Goal: Transaction & Acquisition: Download file/media

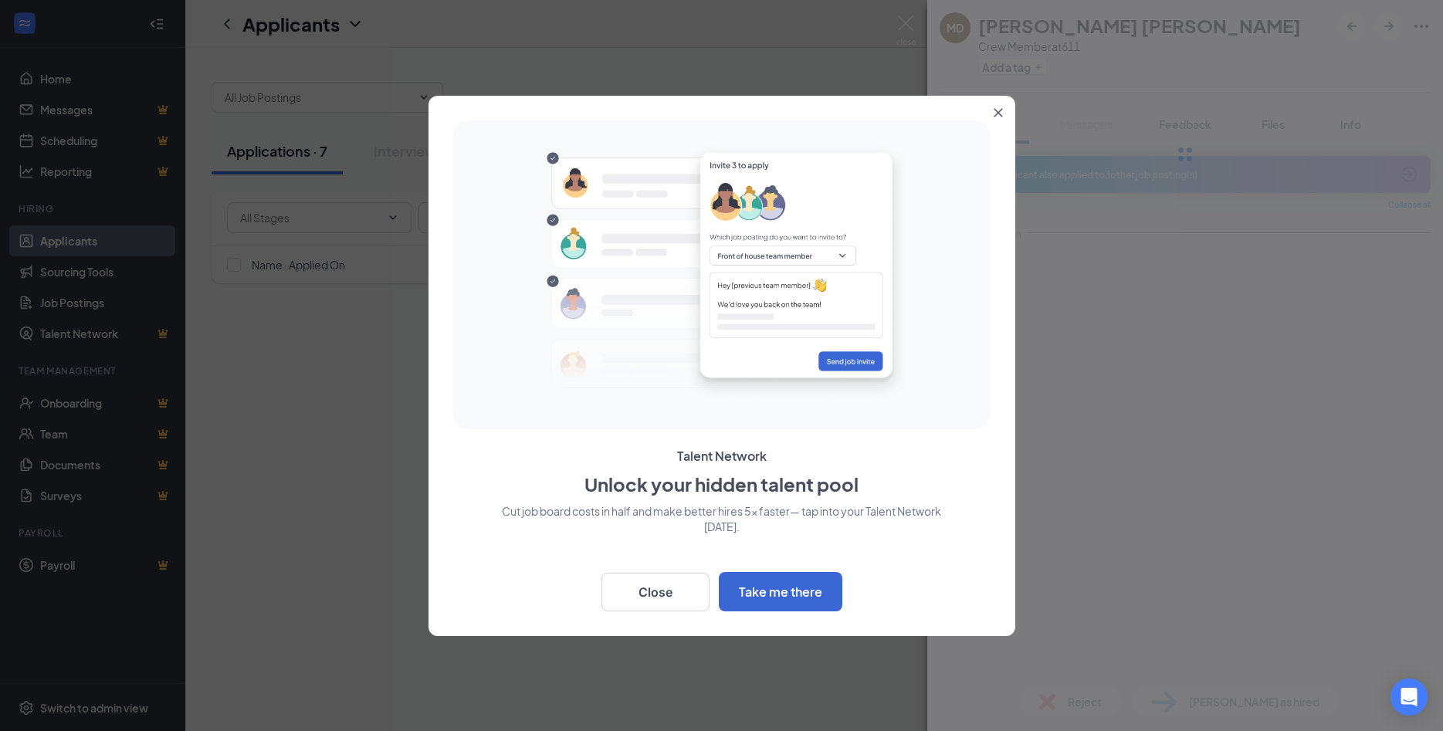
click at [996, 111] on icon "Close" at bounding box center [998, 112] width 8 height 8
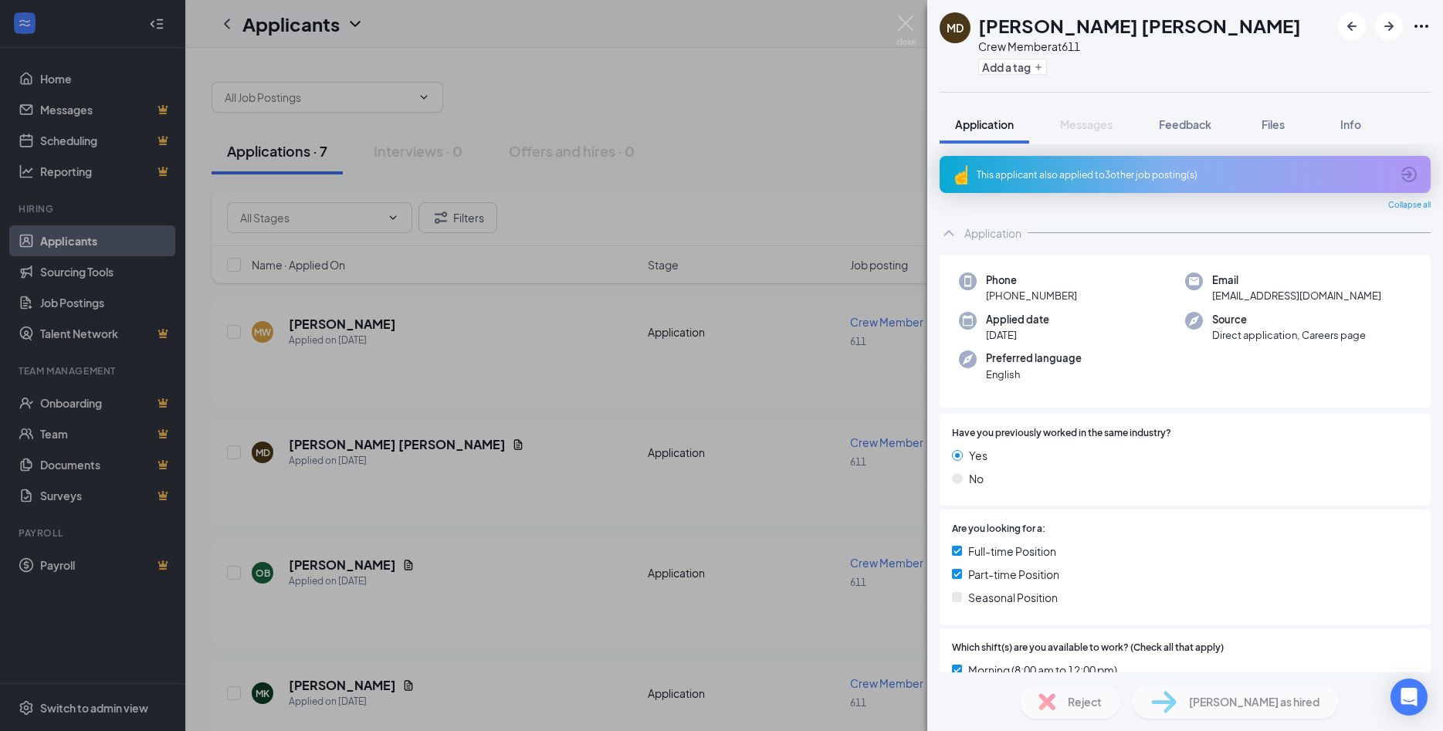
click at [496, 473] on div "MD [PERSON_NAME] [PERSON_NAME] Crew Member at 611 Add a tag Application Message…" at bounding box center [721, 365] width 1443 height 731
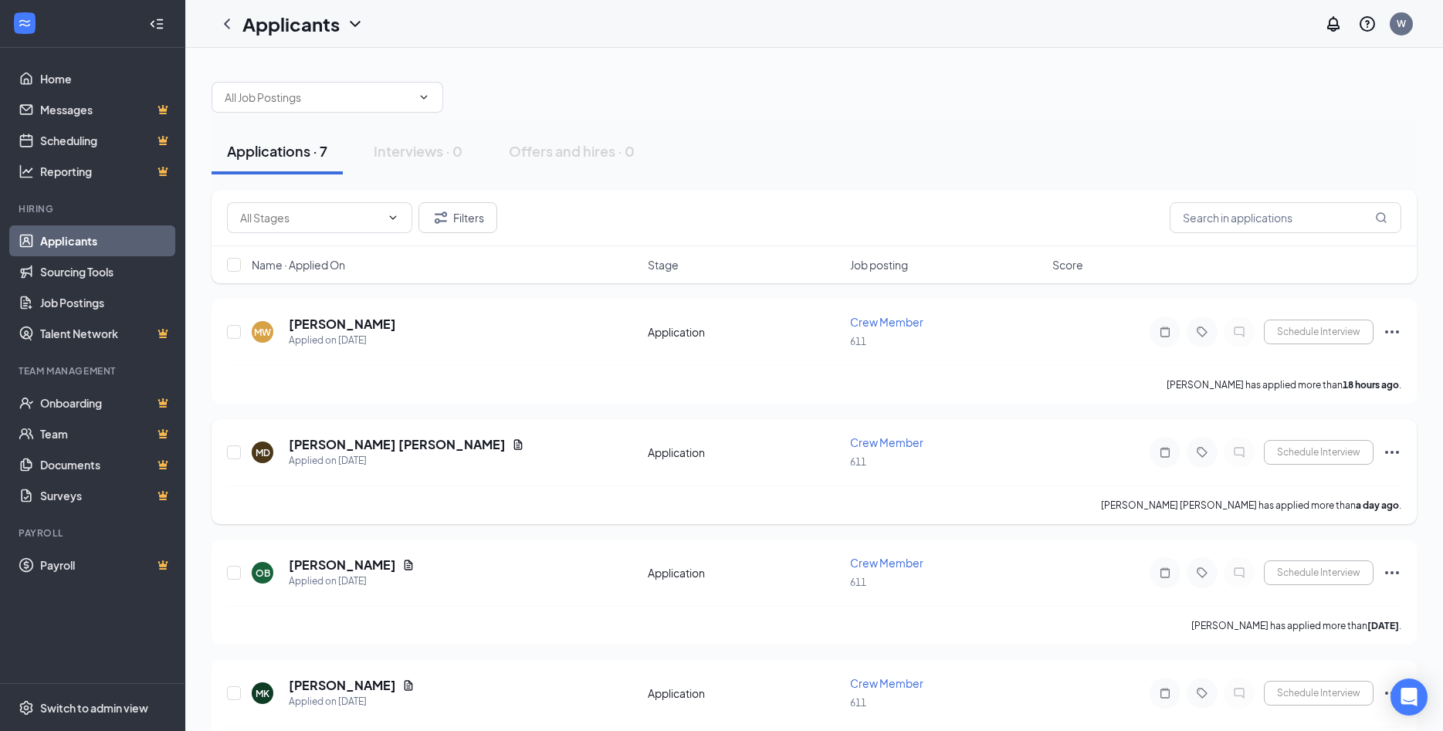
click at [1393, 456] on icon "Ellipses" at bounding box center [1392, 452] width 19 height 19
click at [1025, 477] on div "MD [PERSON_NAME] [PERSON_NAME] Applied on [DATE] Application Crew Member 611 Sc…" at bounding box center [814, 460] width 1174 height 51
click at [325, 443] on h5 "[PERSON_NAME] [PERSON_NAME]" at bounding box center [397, 444] width 217 height 17
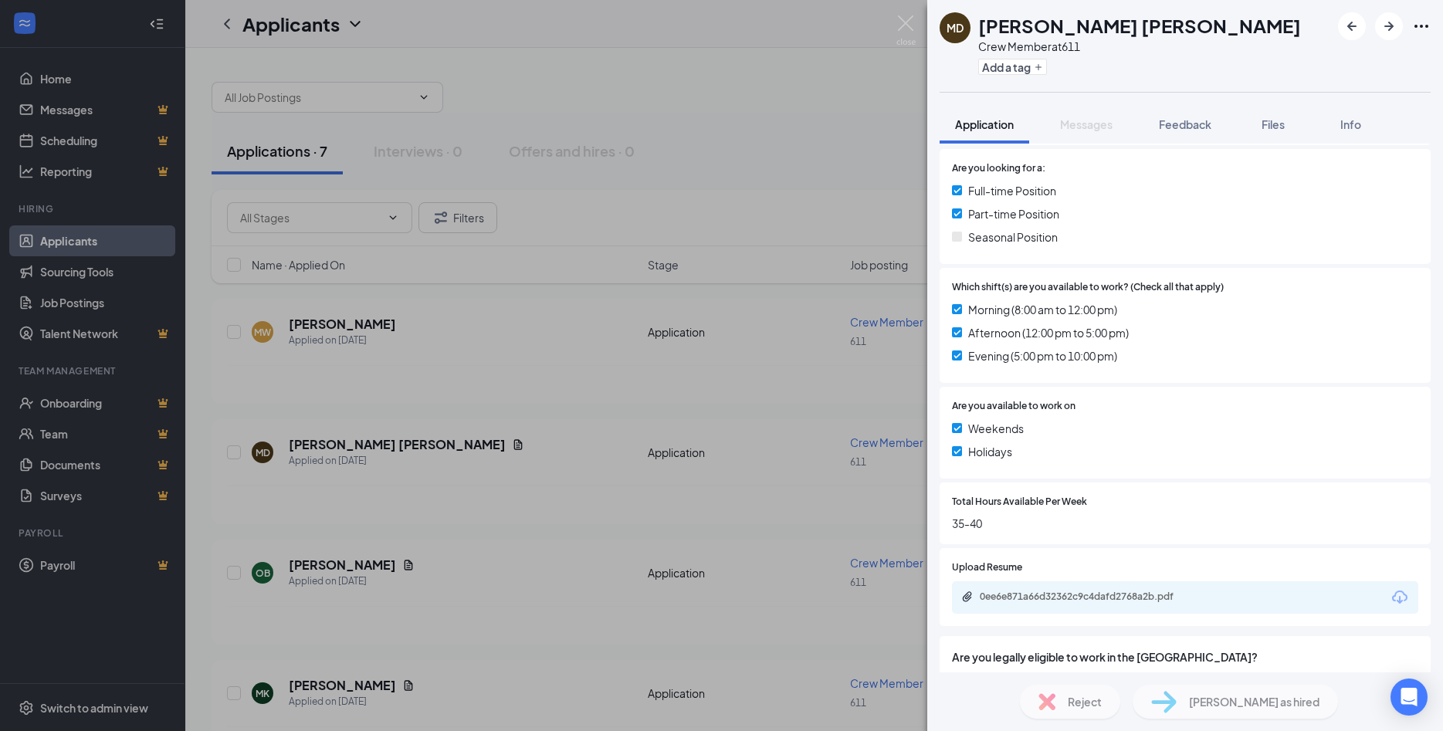
scroll to position [417, 0]
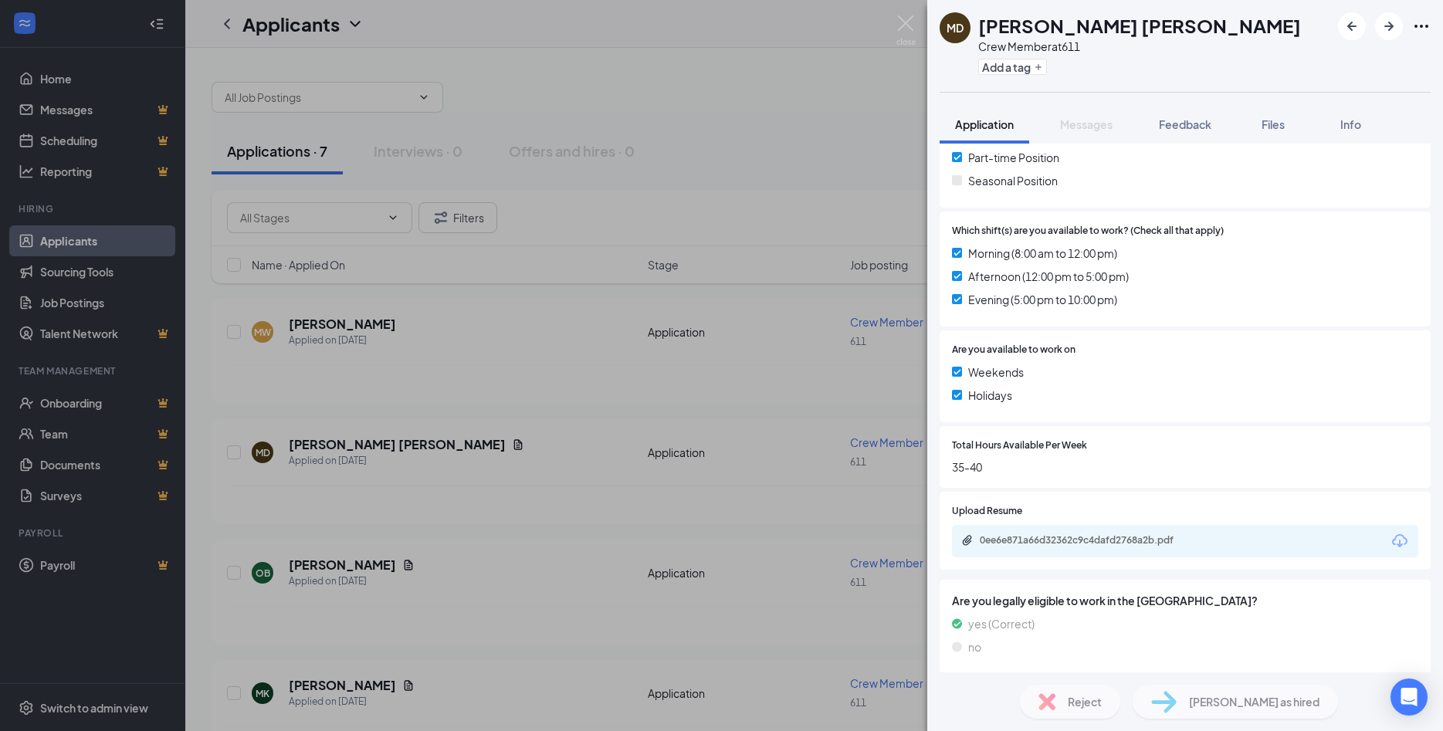
click at [788, 629] on div "MD [PERSON_NAME] [PERSON_NAME] Crew Member at 611 Add a tag Application Message…" at bounding box center [721, 365] width 1443 height 731
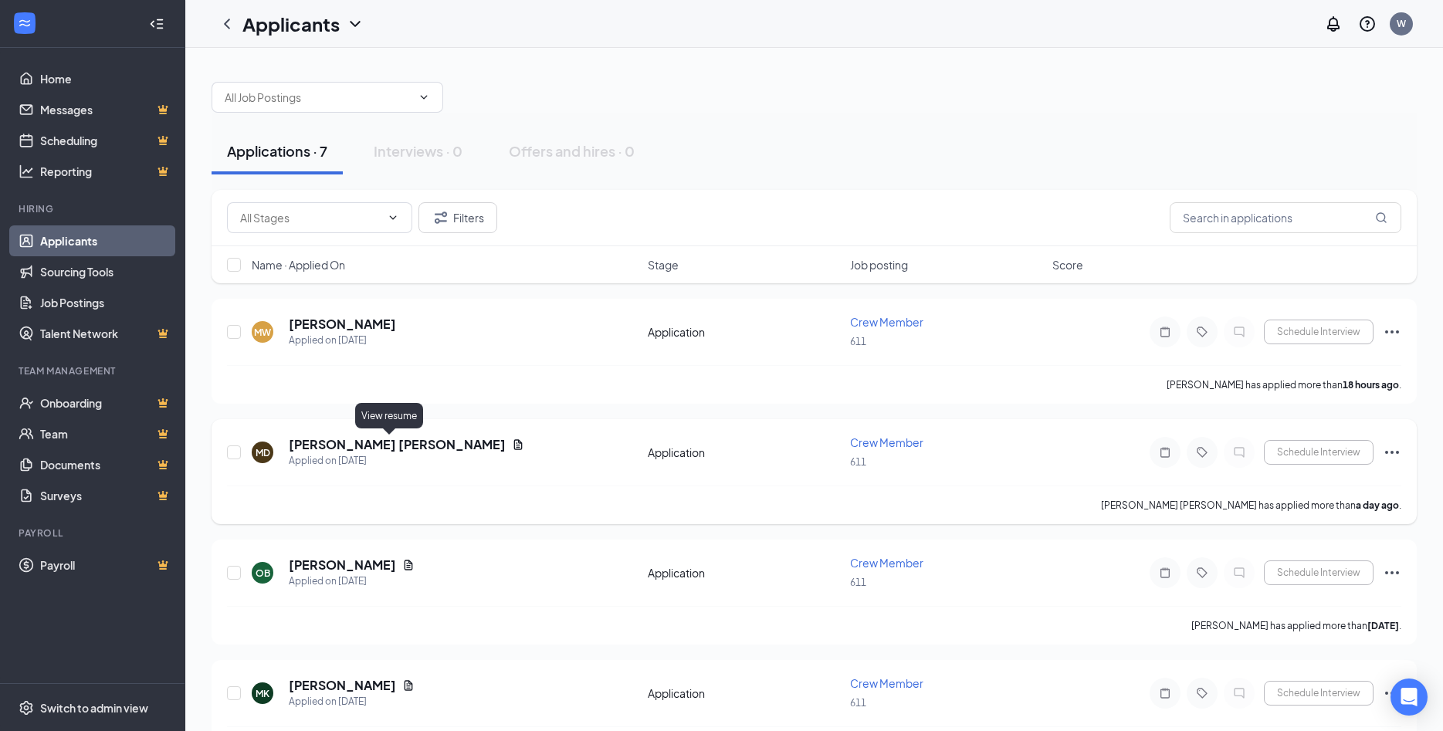
click at [514, 442] on icon "Document" at bounding box center [518, 444] width 8 height 10
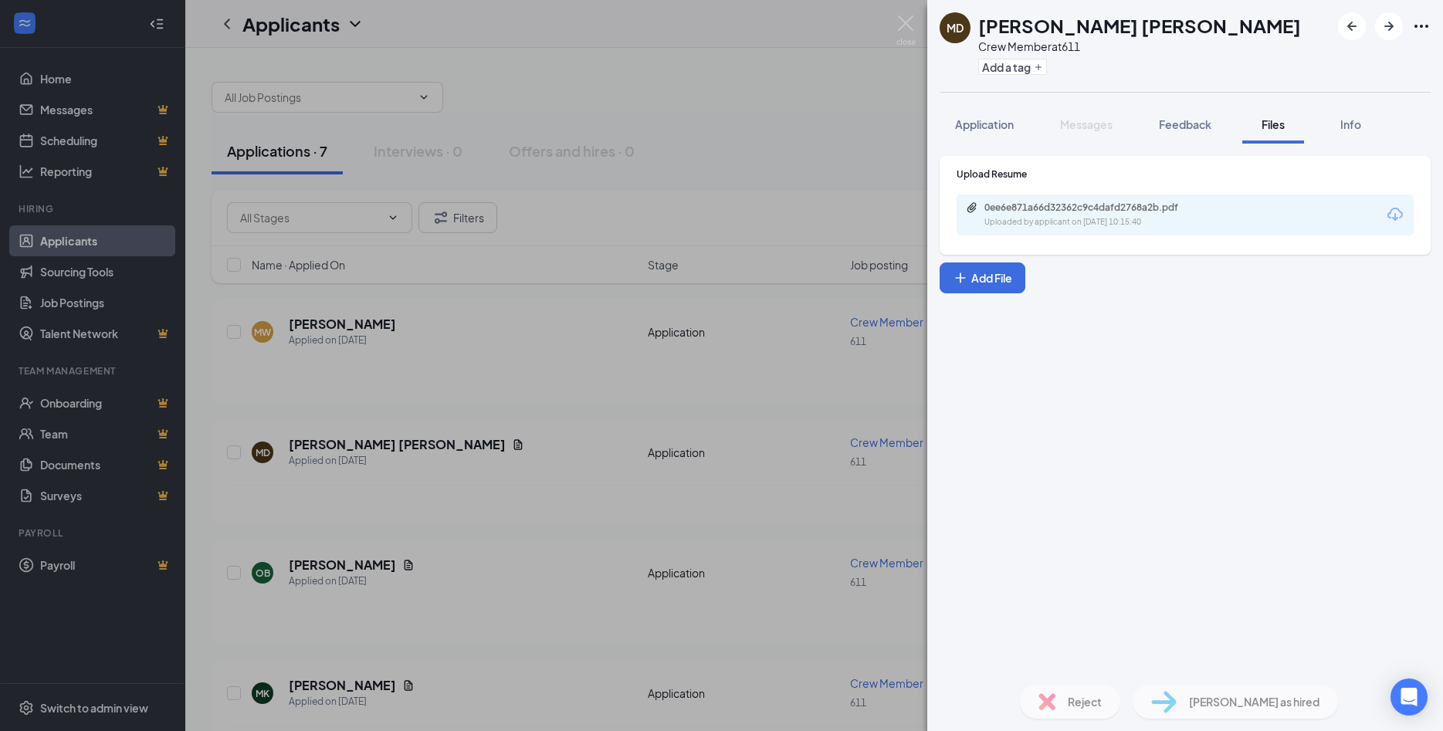
click at [1390, 213] on icon "Download" at bounding box center [1395, 214] width 15 height 13
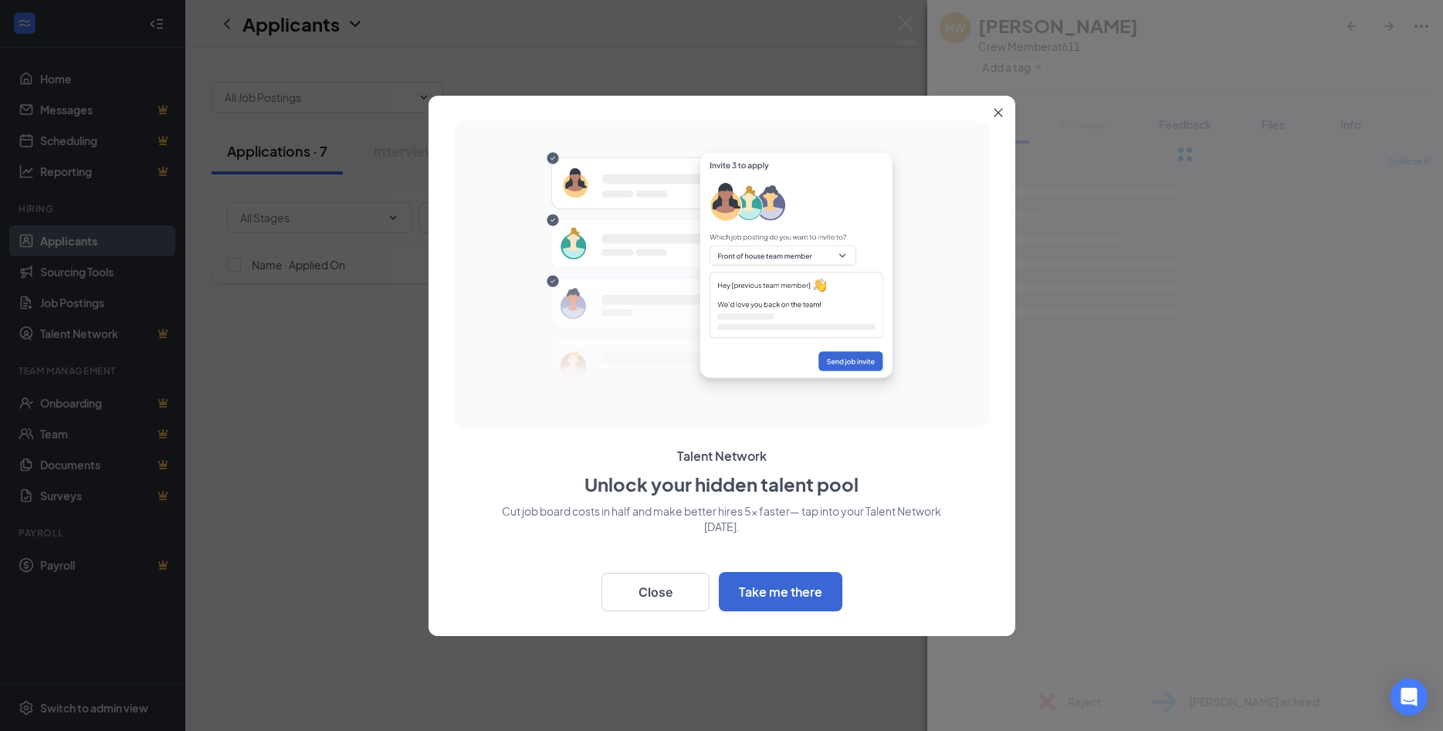
click at [998, 113] on icon "Close" at bounding box center [998, 112] width 8 height 8
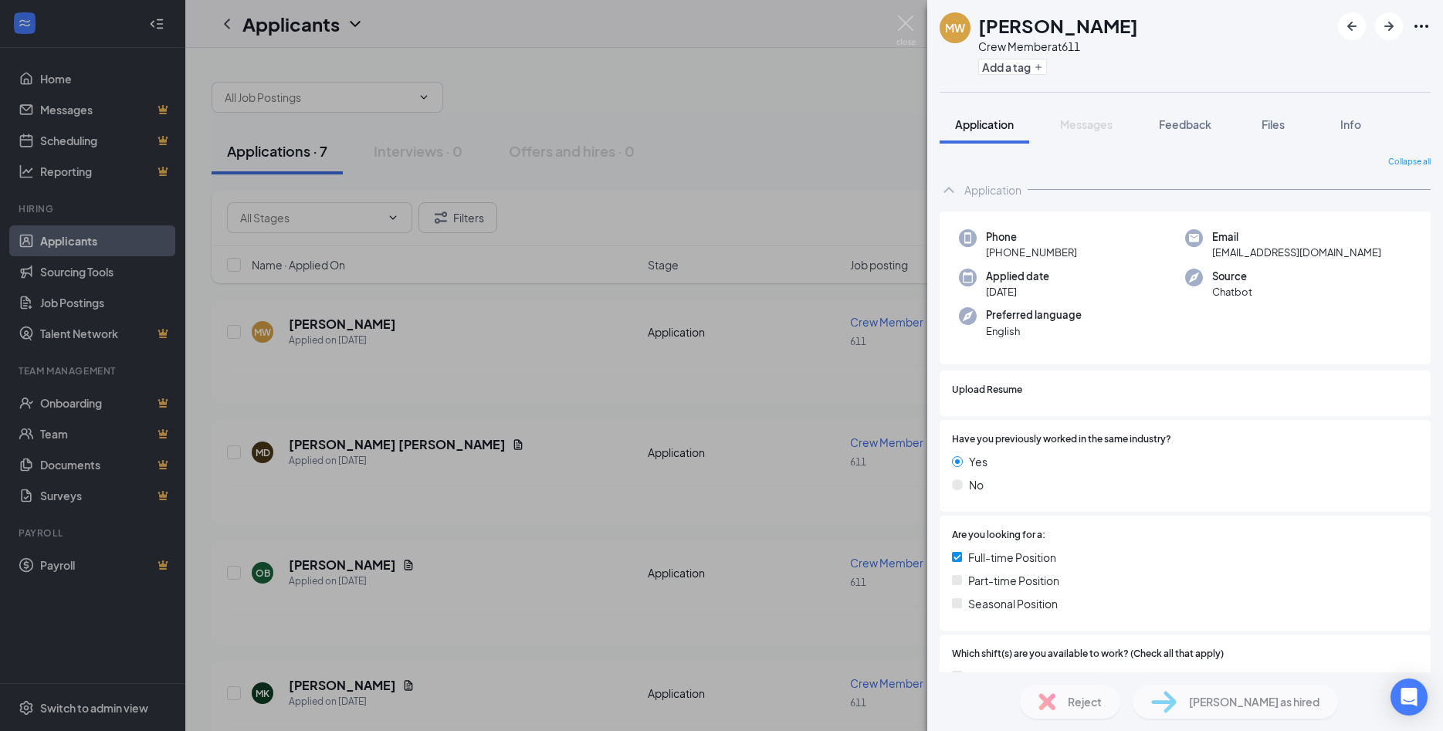
click at [476, 355] on div "MW Megan White Crew Member at 611 Add a tag Application Messages Feedback Files…" at bounding box center [721, 365] width 1443 height 731
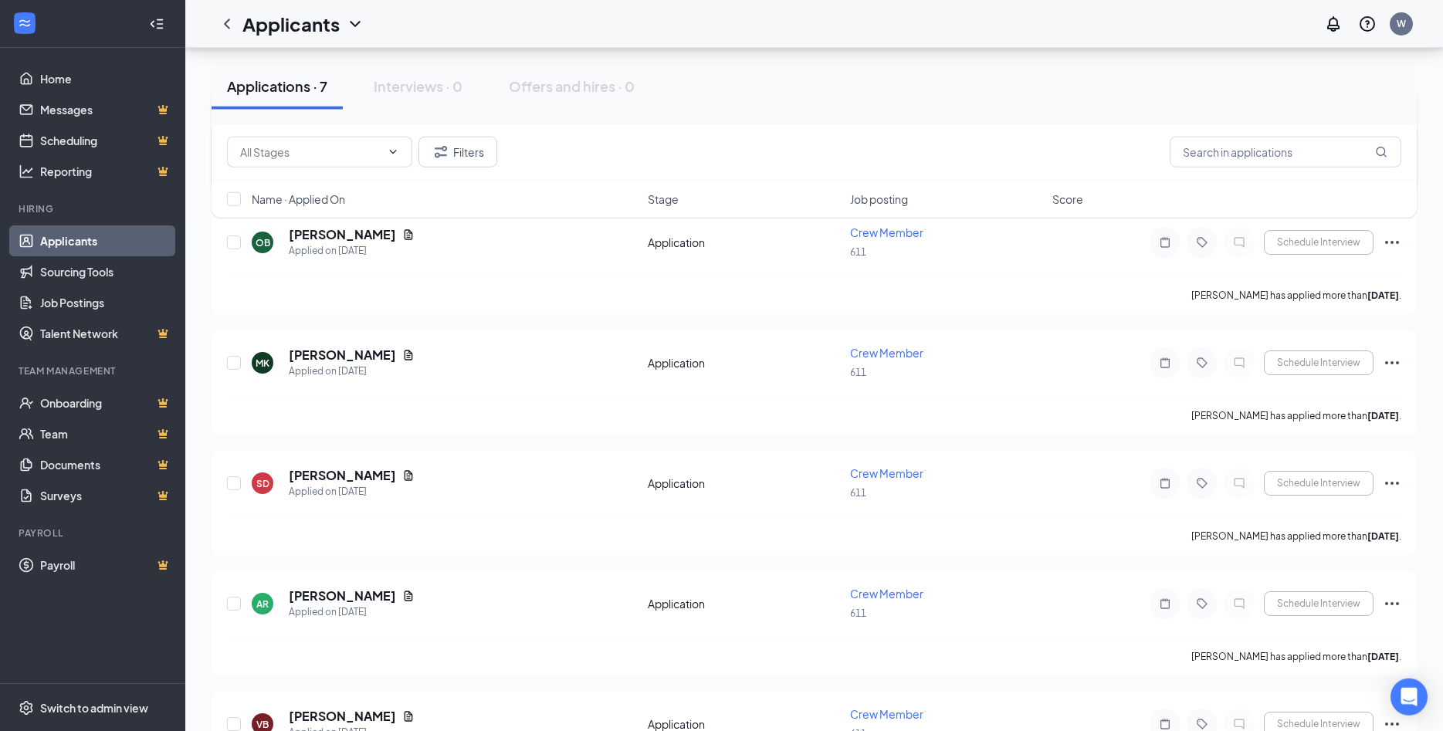
scroll to position [412, 0]
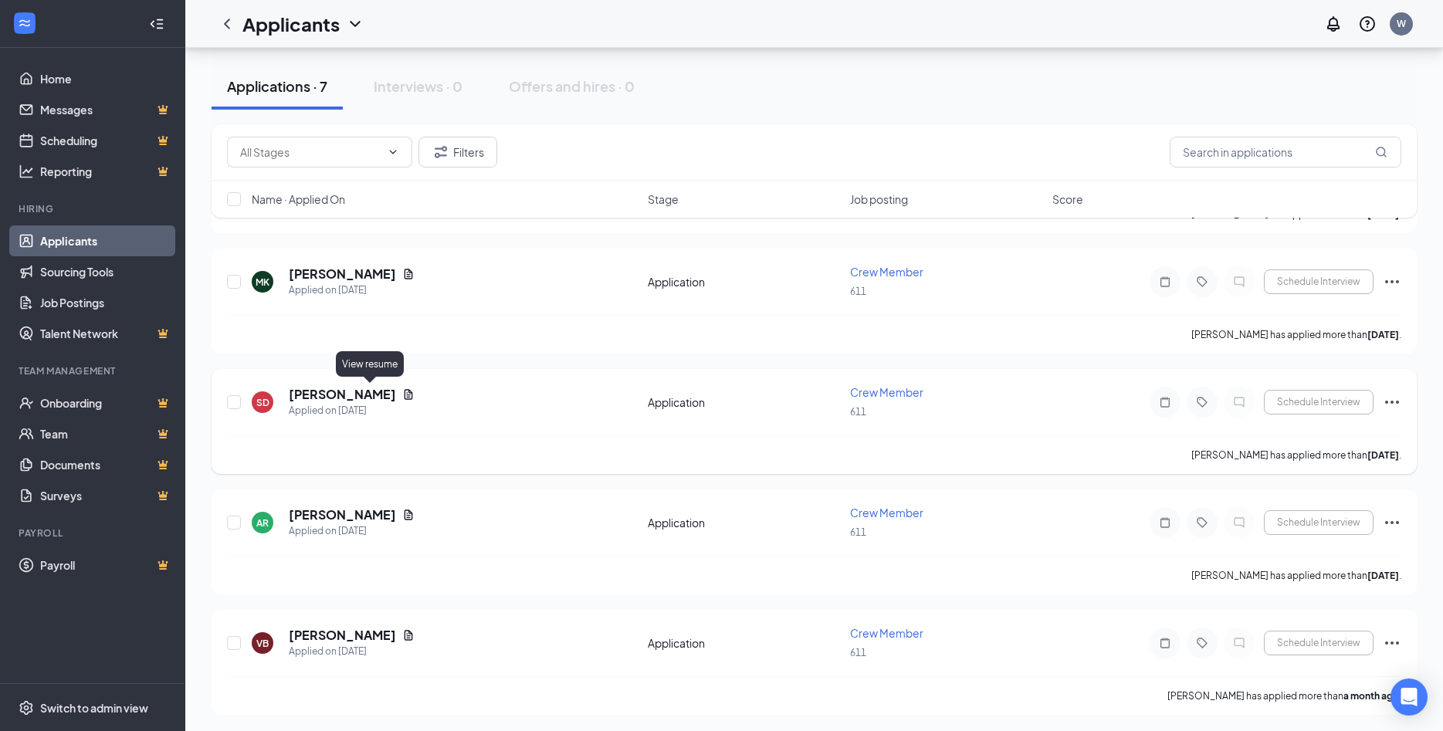
click at [402, 389] on icon "Document" at bounding box center [408, 394] width 12 height 12
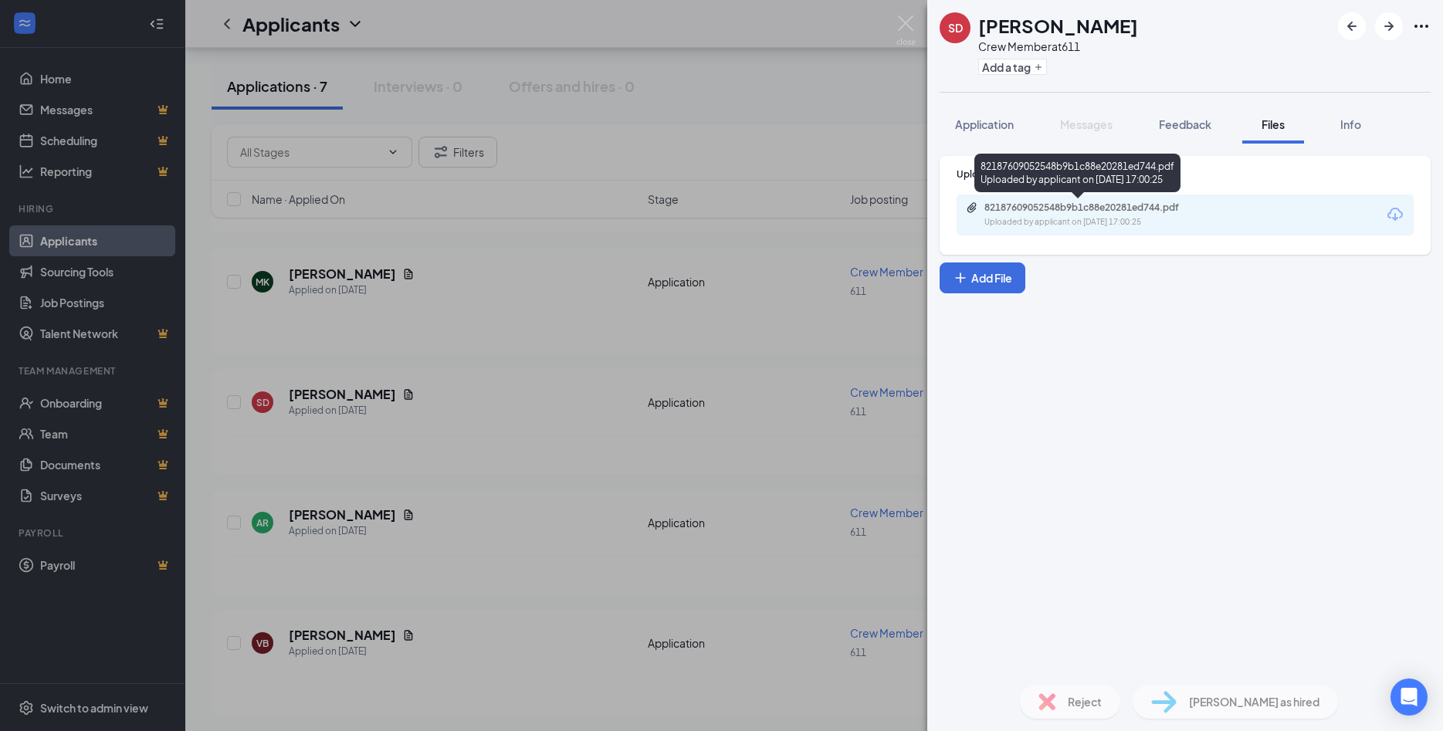
click at [1082, 215] on div "82187609052548b9b1c88e20281ed744.pdf Uploaded by applicant on Sep 08, 2025 at 1…" at bounding box center [1091, 215] width 250 height 27
click at [484, 548] on div "SD Sam Daines Crew Member at 611 Add a tag Application Messages Feedback Files …" at bounding box center [721, 365] width 1443 height 731
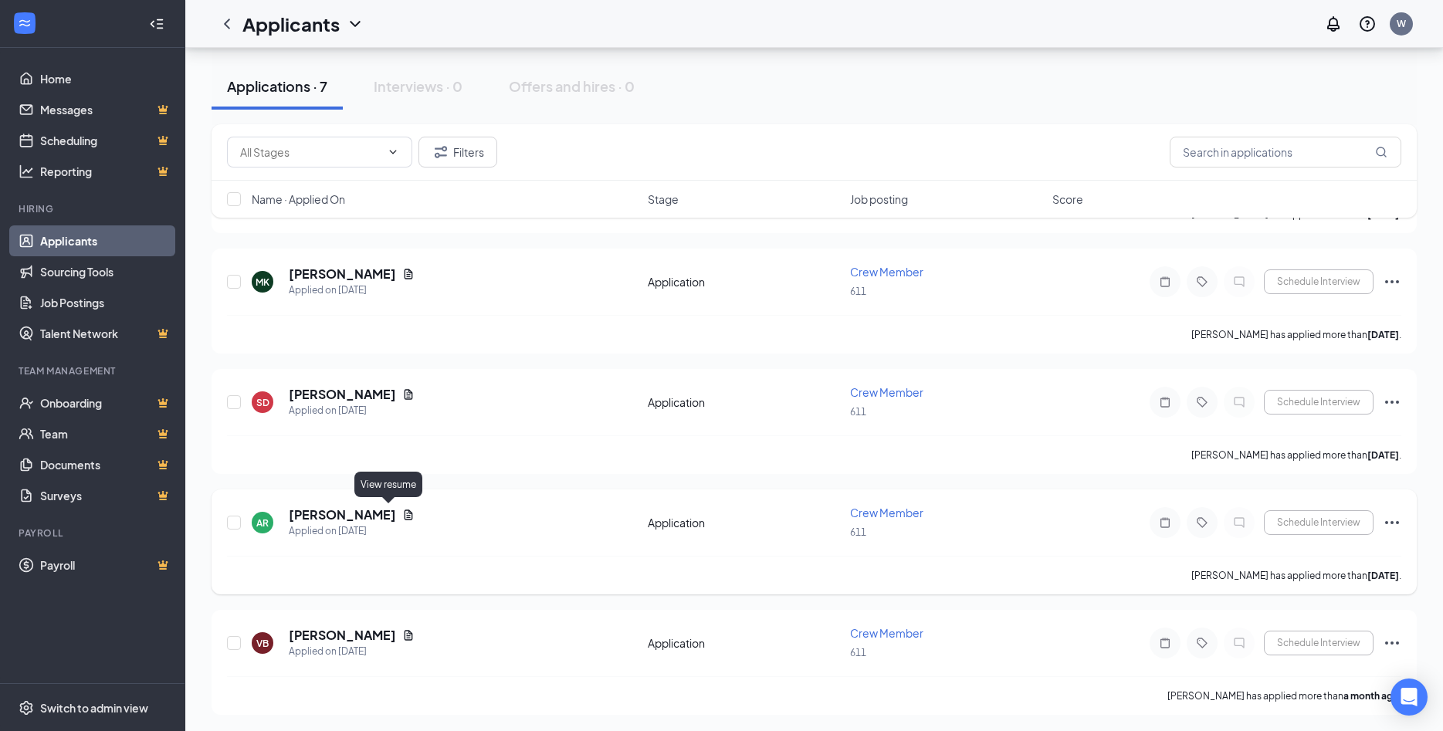
click at [405, 513] on icon "Document" at bounding box center [409, 515] width 8 height 10
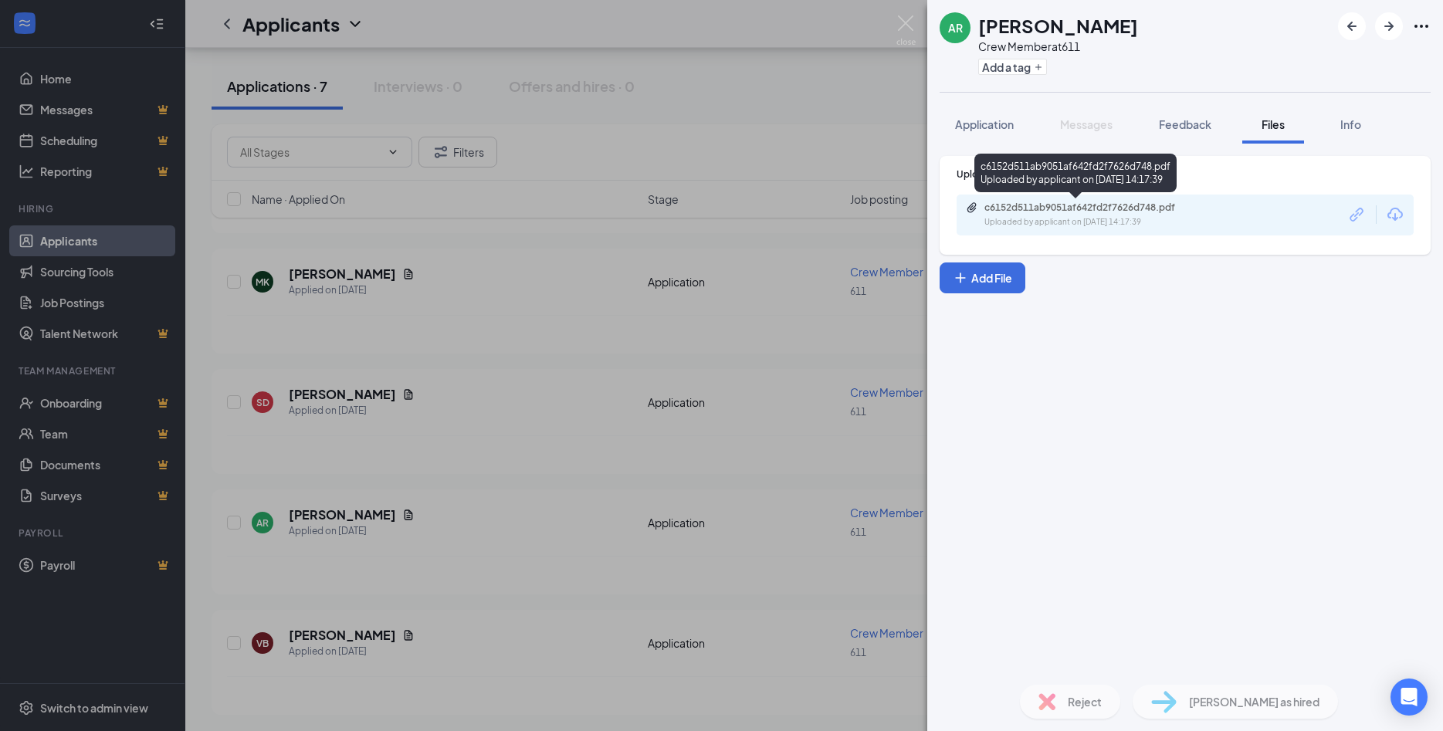
click at [1118, 204] on div "c6152d511ab9051af642fd2f7626d748.pdf" at bounding box center [1092, 208] width 216 height 12
